Goal: Communication & Community: Answer question/provide support

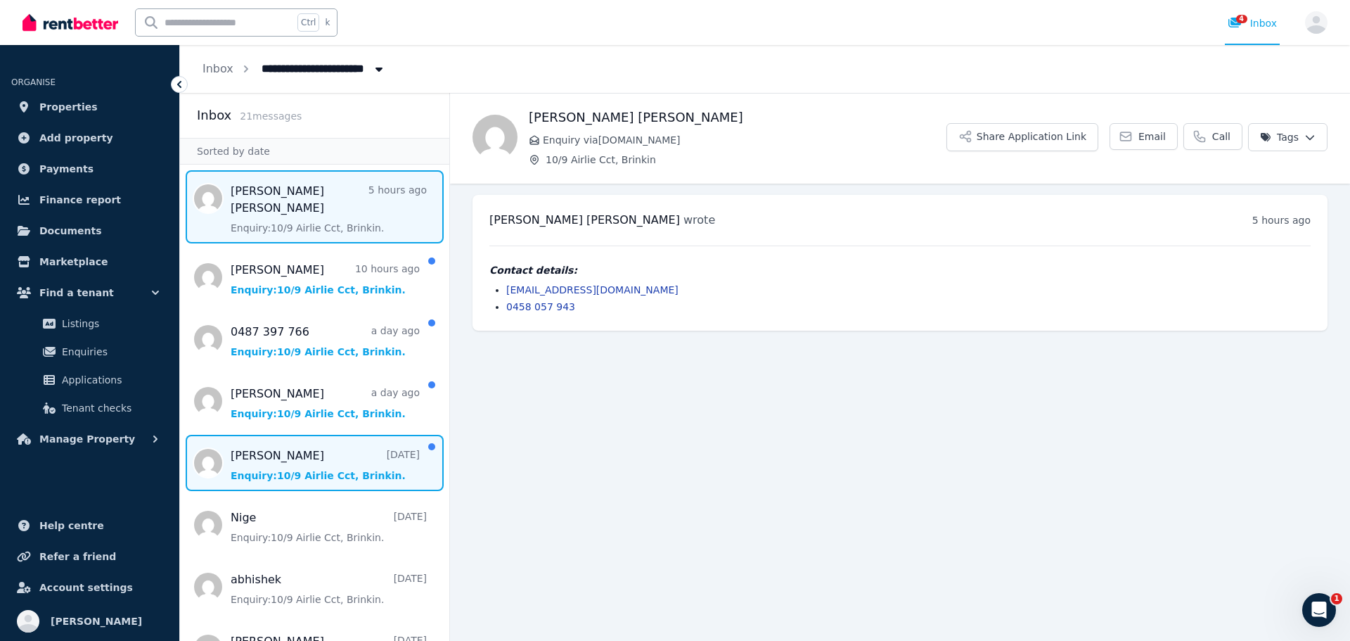
click at [275, 441] on span "Message list" at bounding box center [314, 463] width 269 height 56
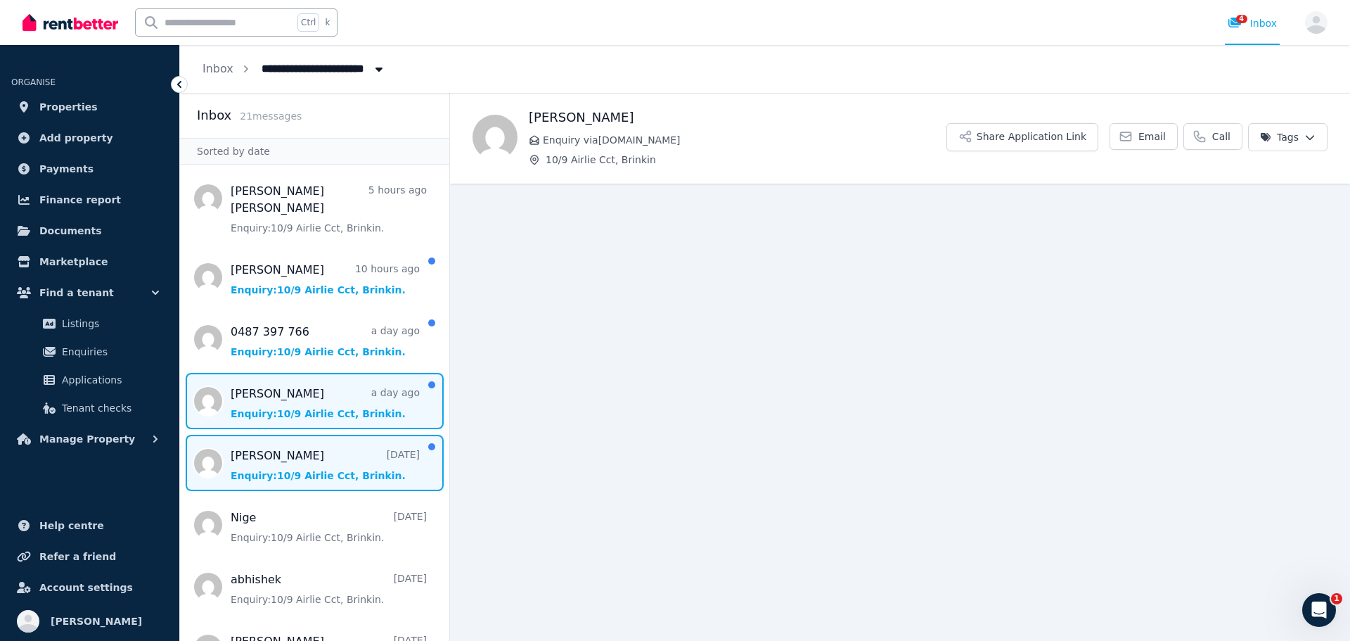
click at [258, 395] on span "Message list" at bounding box center [314, 401] width 269 height 56
click at [263, 444] on span "Message list" at bounding box center [314, 463] width 269 height 56
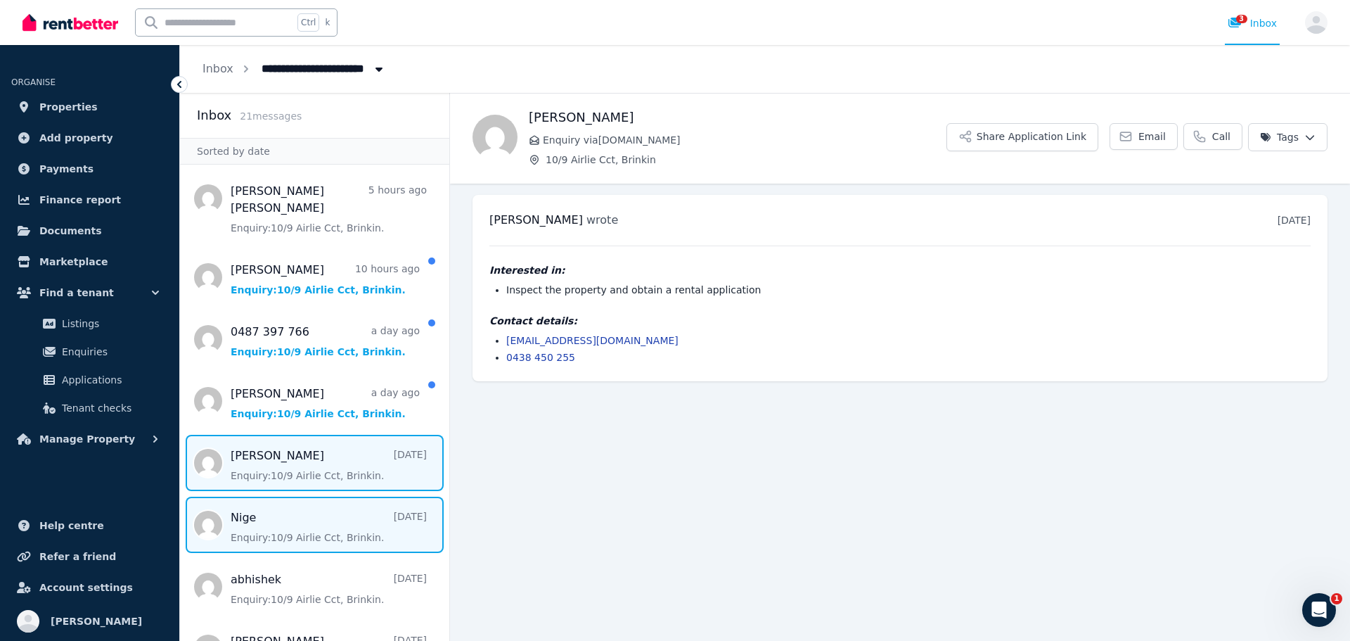
click at [283, 515] on span "Message list" at bounding box center [314, 524] width 269 height 56
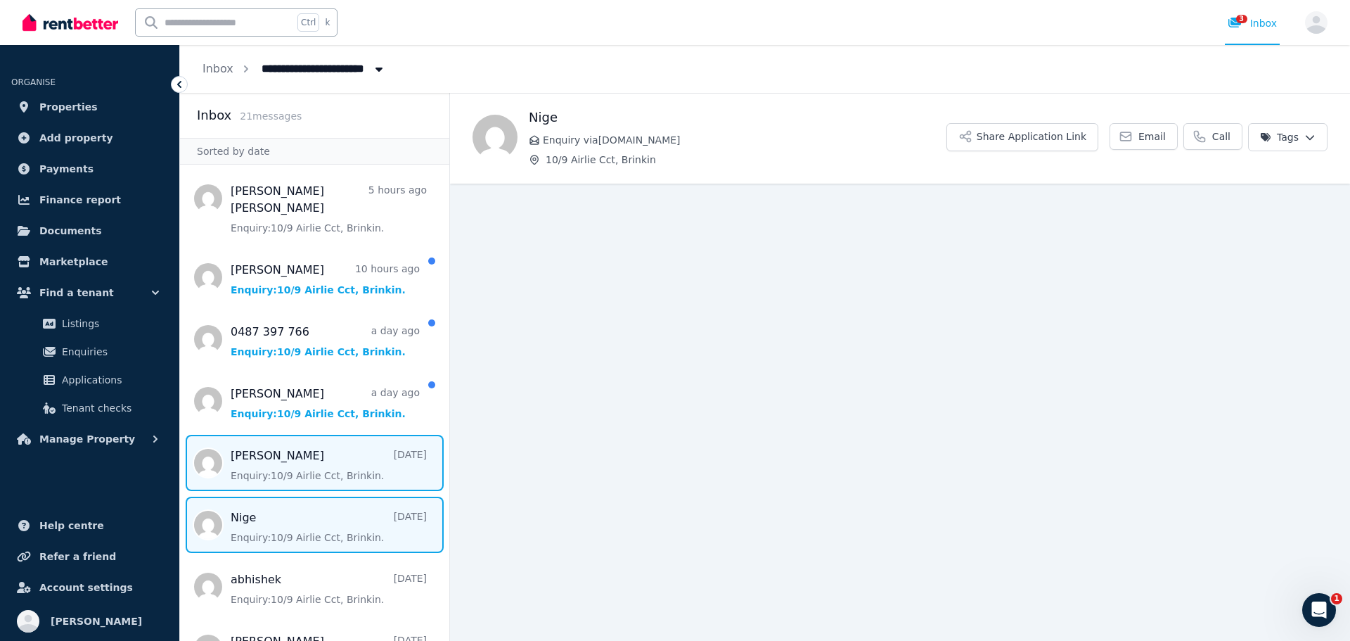
click at [287, 447] on span "Message list" at bounding box center [314, 463] width 269 height 56
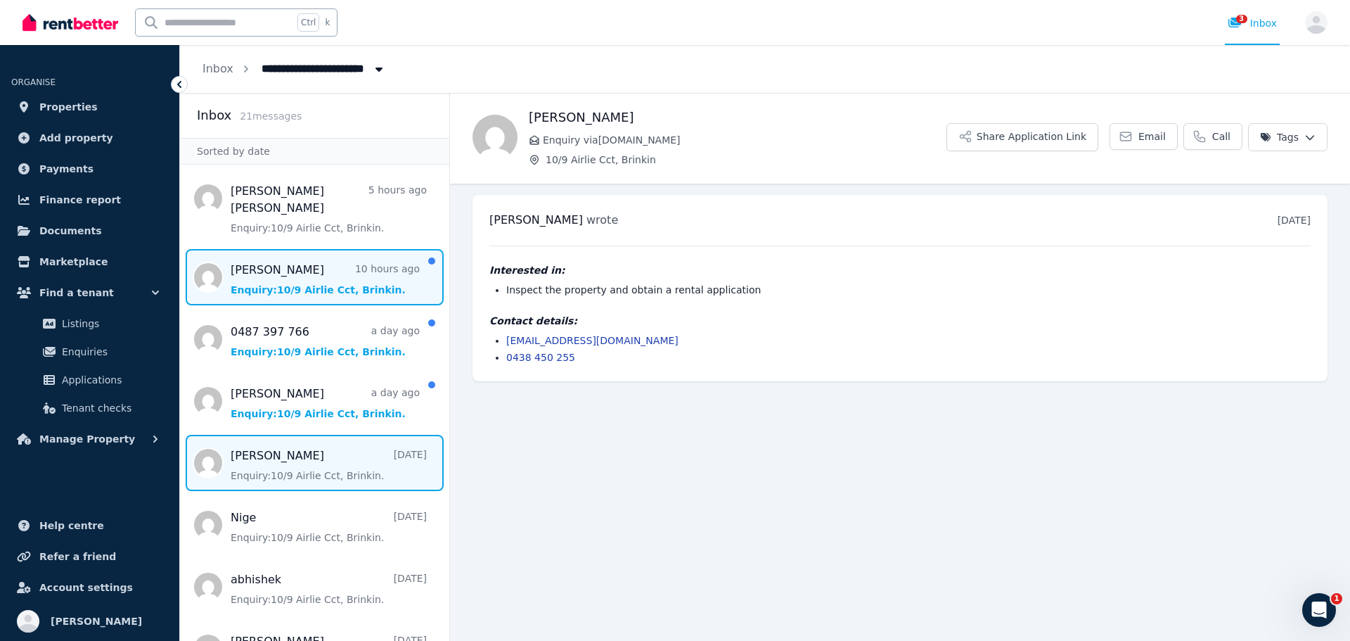
click at [336, 266] on span "Message list" at bounding box center [314, 277] width 269 height 56
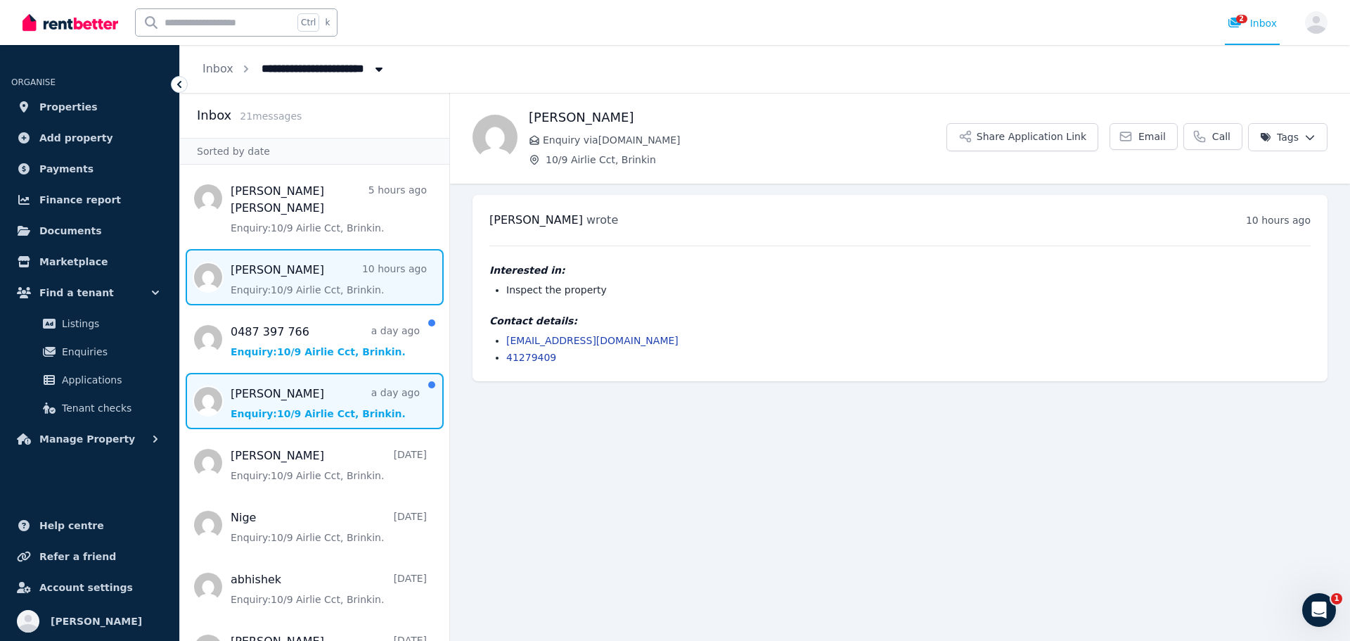
click at [308, 373] on span "Message list" at bounding box center [314, 401] width 269 height 56
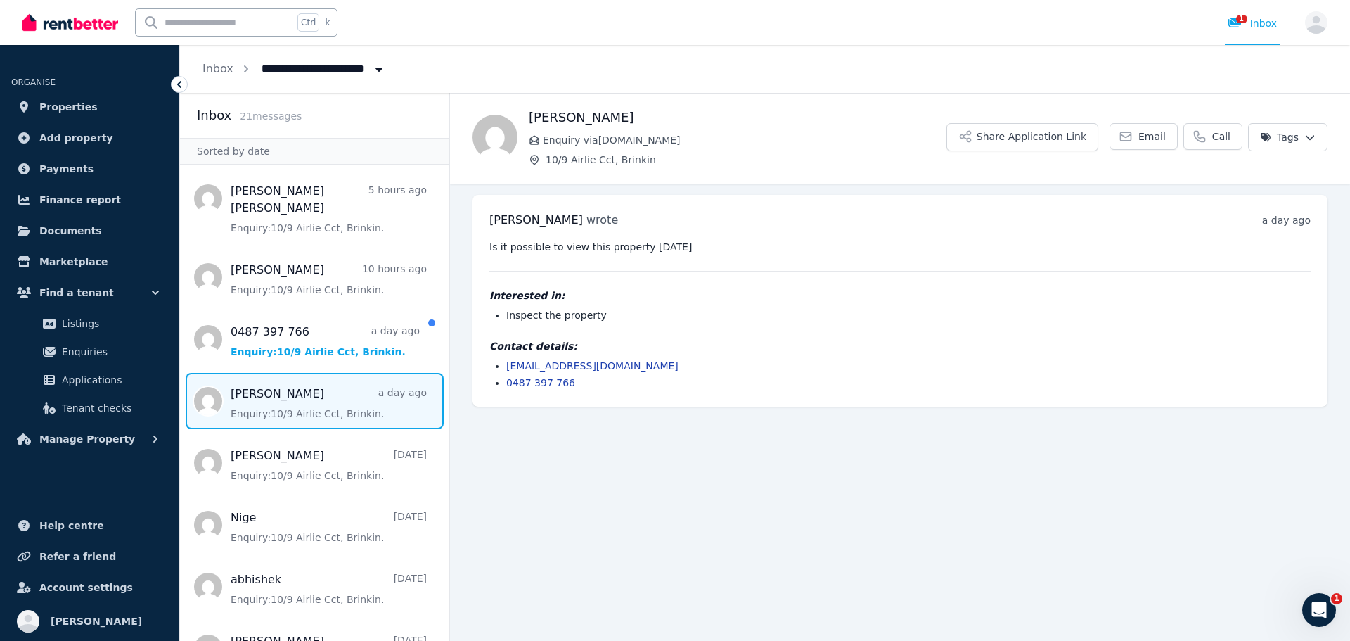
click at [764, 147] on div "[PERSON_NAME] Enquiry via [DOMAIN_NAME] [STREET_ADDRESS]" at bounding box center [738, 137] width 418 height 59
